Goal: Navigation & Orientation: Find specific page/section

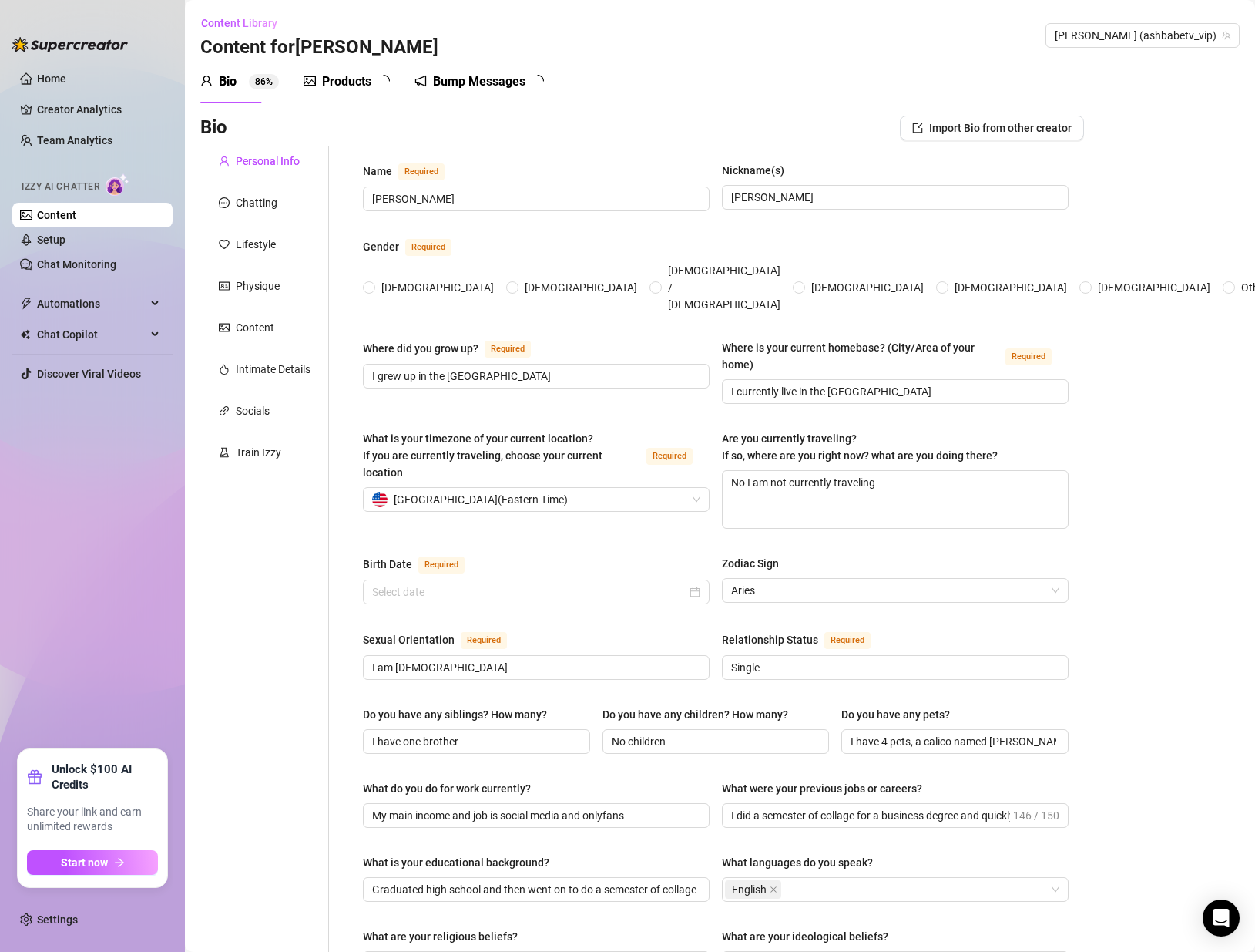
radio input "true"
type input "[DATE]"
click at [116, 258] on link "Chat Monitoring" at bounding box center [76, 264] width 79 height 12
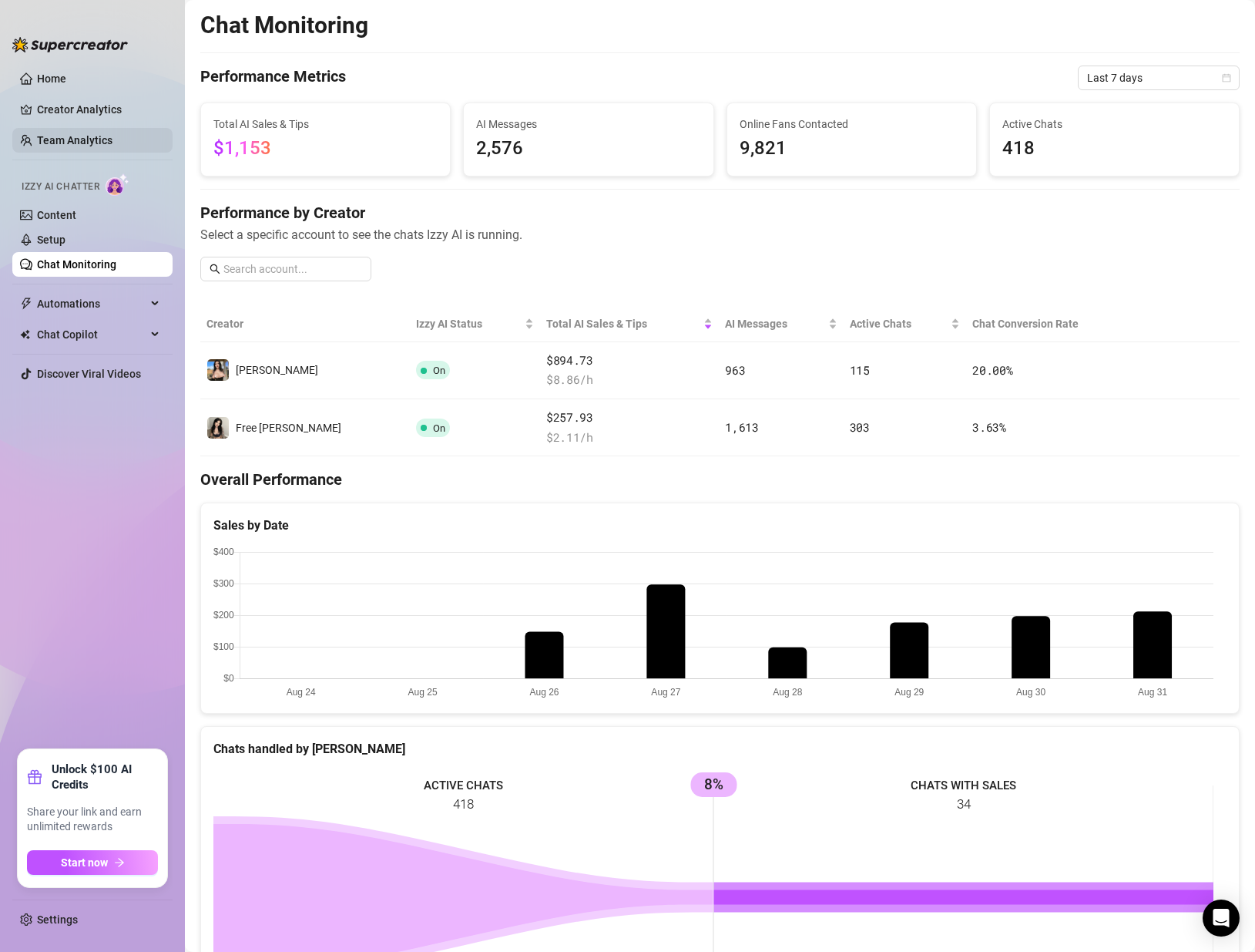
click at [74, 134] on link "Team Analytics" at bounding box center [75, 140] width 76 height 12
